Goal: Information Seeking & Learning: Learn about a topic

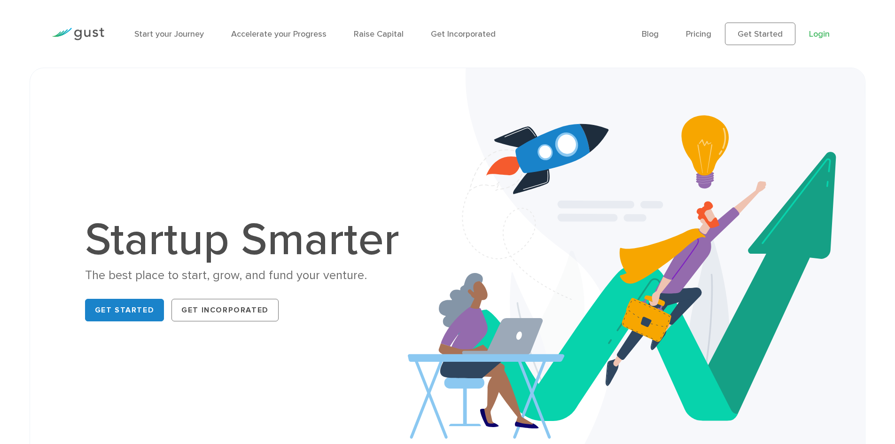
click at [819, 30] on link "Login" at bounding box center [819, 34] width 21 height 10
click at [652, 32] on link "Blog" at bounding box center [649, 34] width 17 height 10
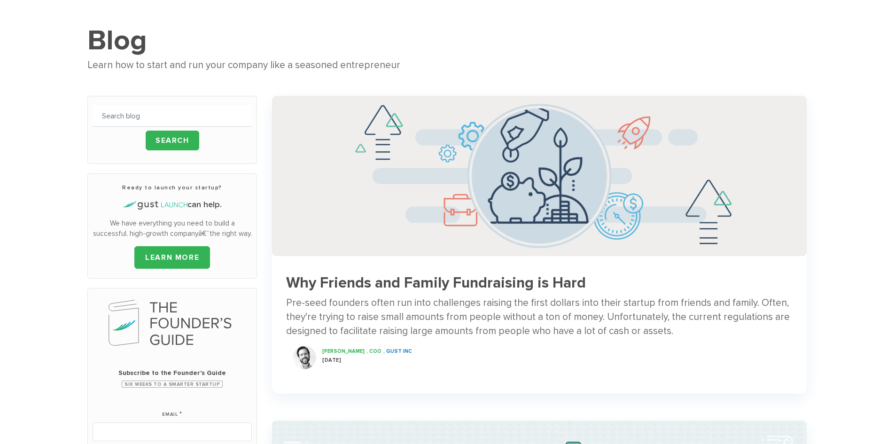
scroll to position [47, 0]
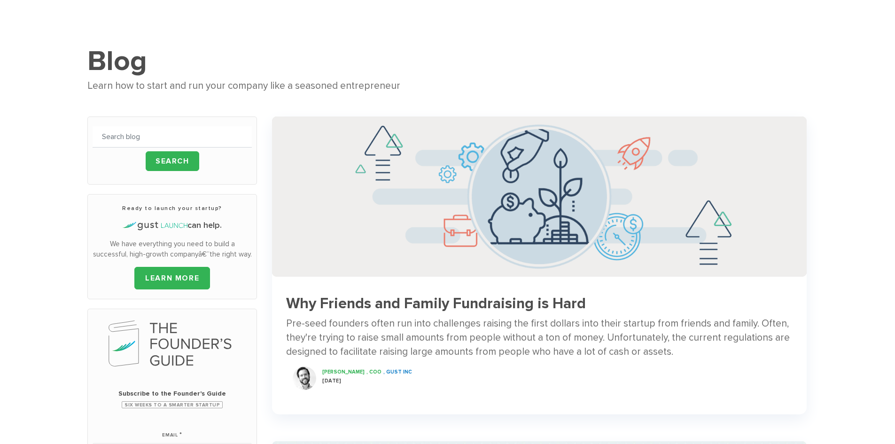
click at [405, 302] on h3 "Why Friends and Family Fundraising is Hard" at bounding box center [539, 303] width 506 height 16
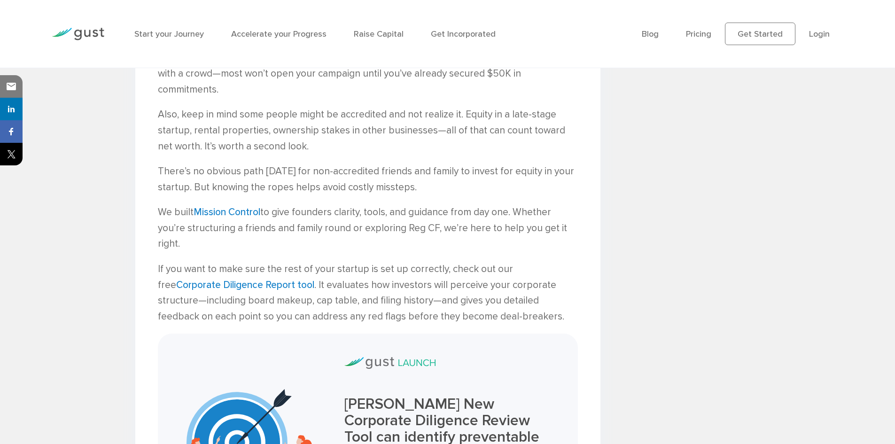
scroll to position [1072, 0]
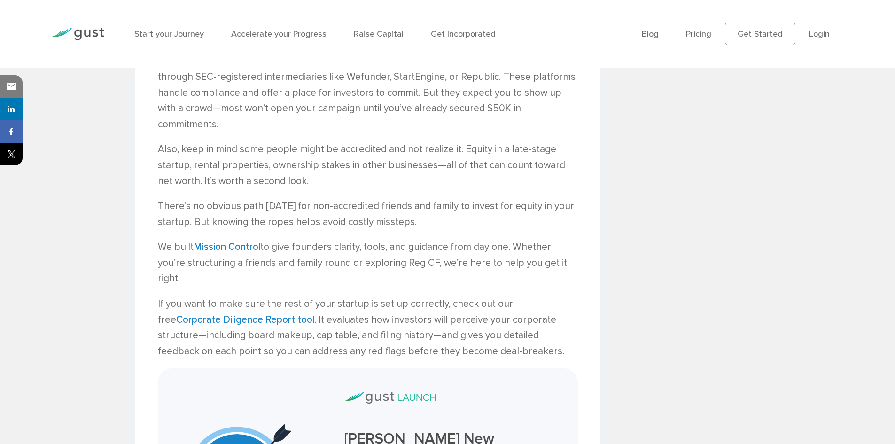
click at [647, 29] on li "Blog" at bounding box center [649, 34] width 17 height 13
click at [647, 30] on link "Blog" at bounding box center [649, 34] width 17 height 10
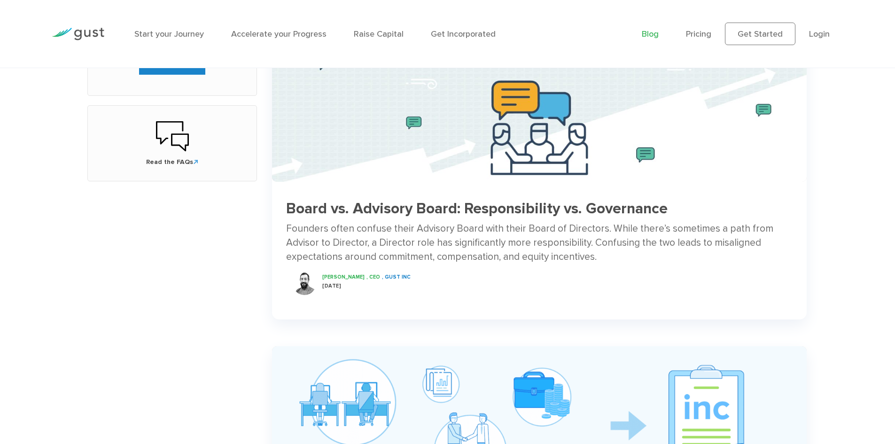
scroll to position [470, 0]
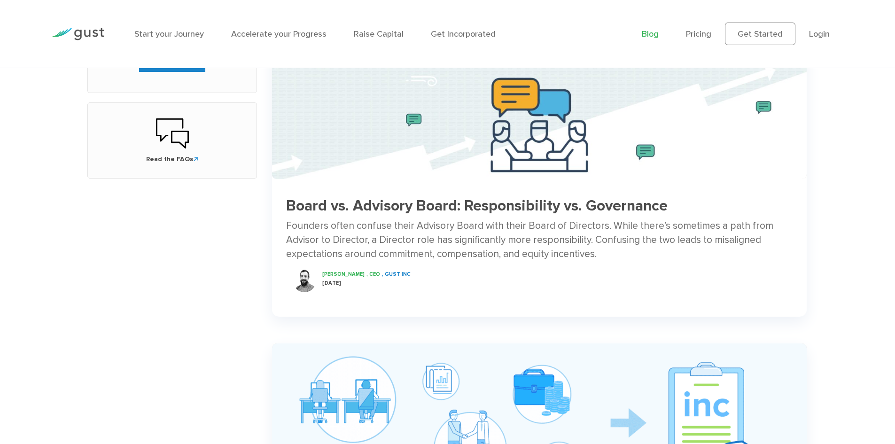
click at [385, 207] on h3 "Board vs. Advisory Board: Responsibility vs. Governance" at bounding box center [539, 206] width 506 height 16
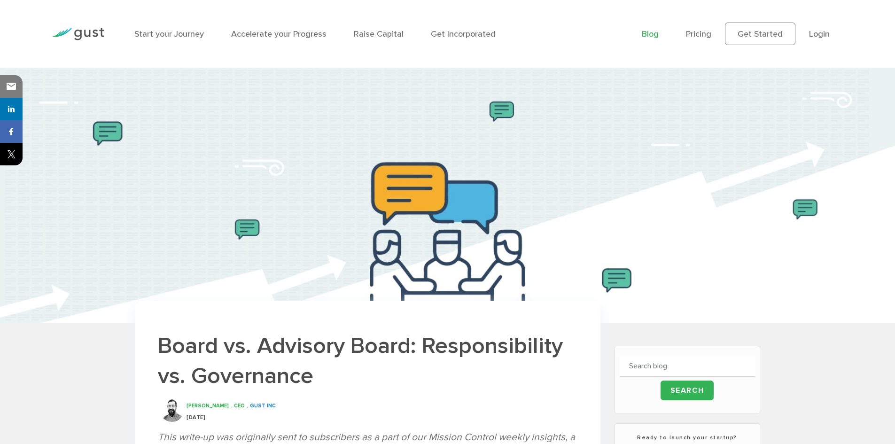
click at [651, 31] on link "Blog" at bounding box center [649, 34] width 17 height 10
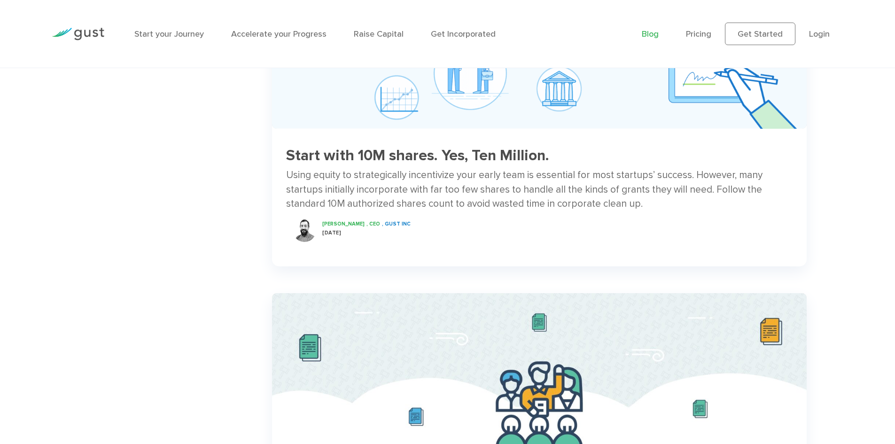
scroll to position [845, 0]
click at [349, 222] on span "[PERSON_NAME]" at bounding box center [343, 223] width 42 height 6
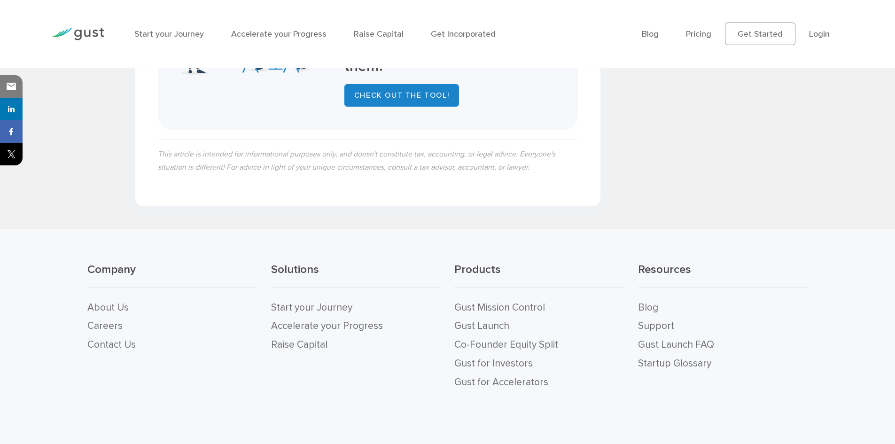
scroll to position [2007, 0]
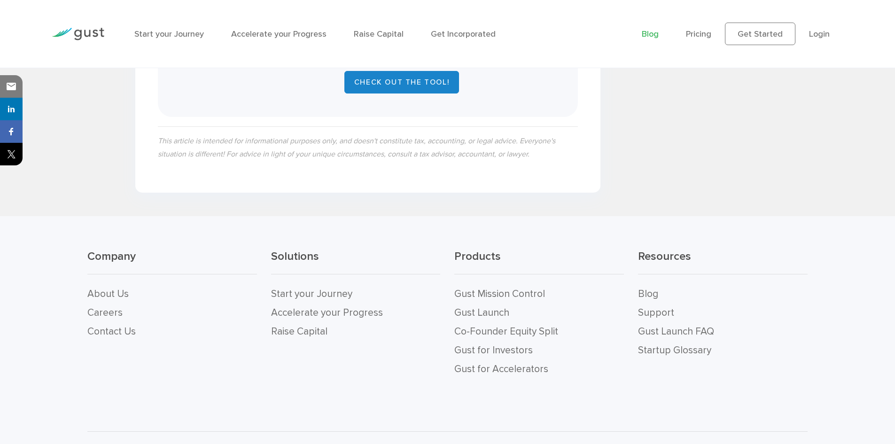
click at [655, 32] on link "Blog" at bounding box center [649, 34] width 17 height 10
